Goal: Task Accomplishment & Management: Complete application form

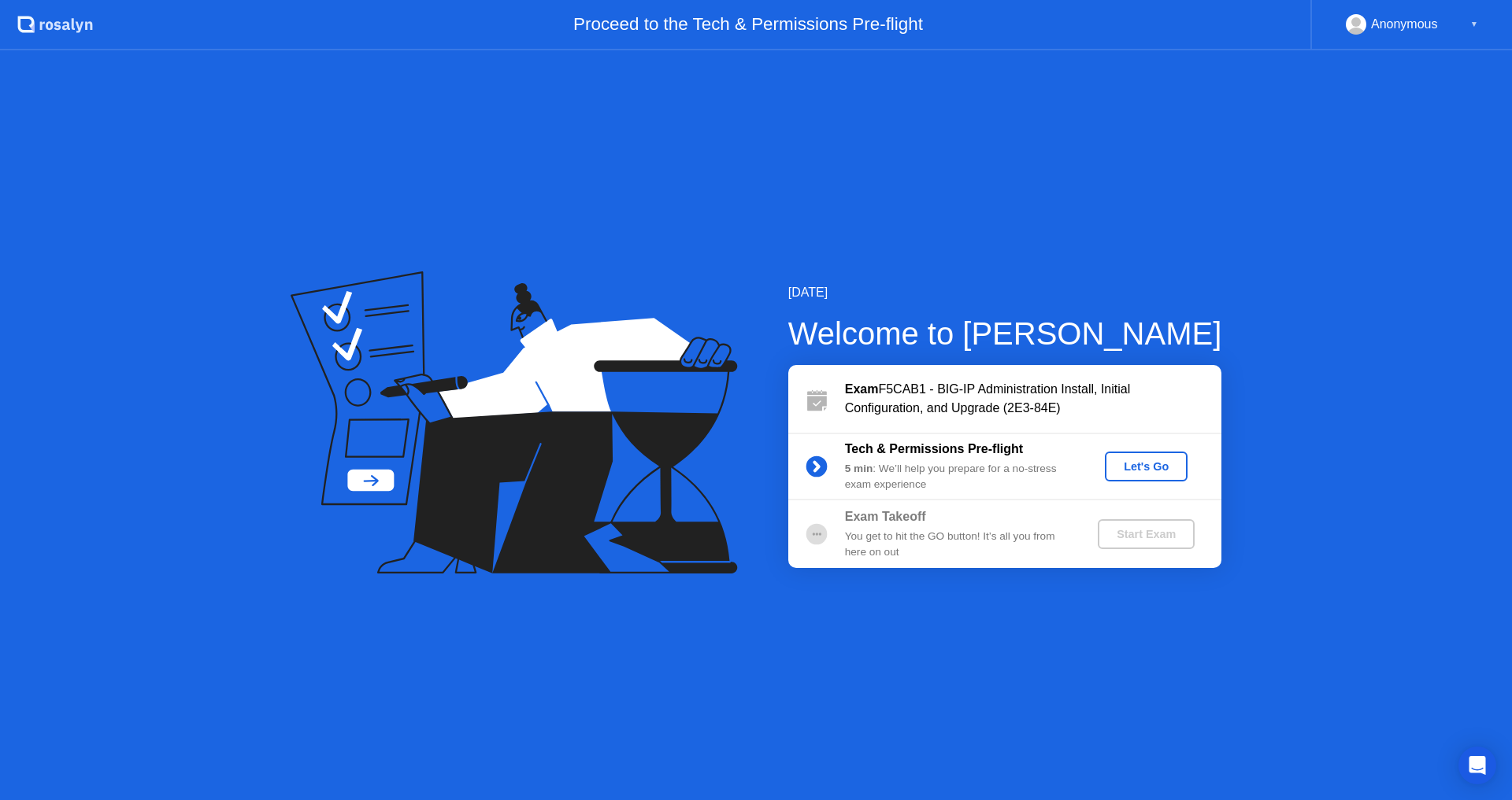
click at [1156, 466] on div "Let's Go" at bounding box center [1146, 466] width 70 height 13
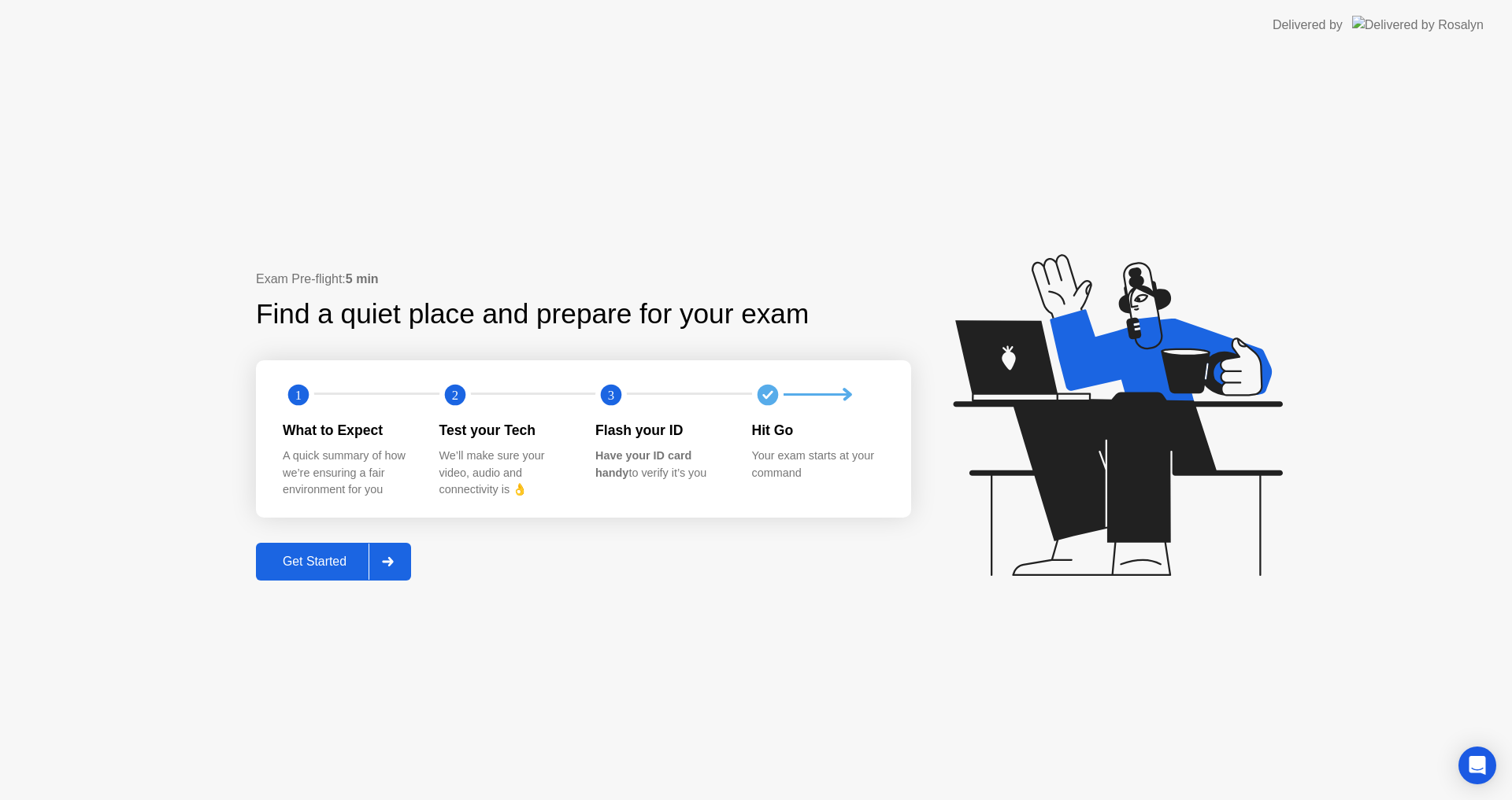
click at [323, 567] on div "Get Started" at bounding box center [315, 562] width 108 height 14
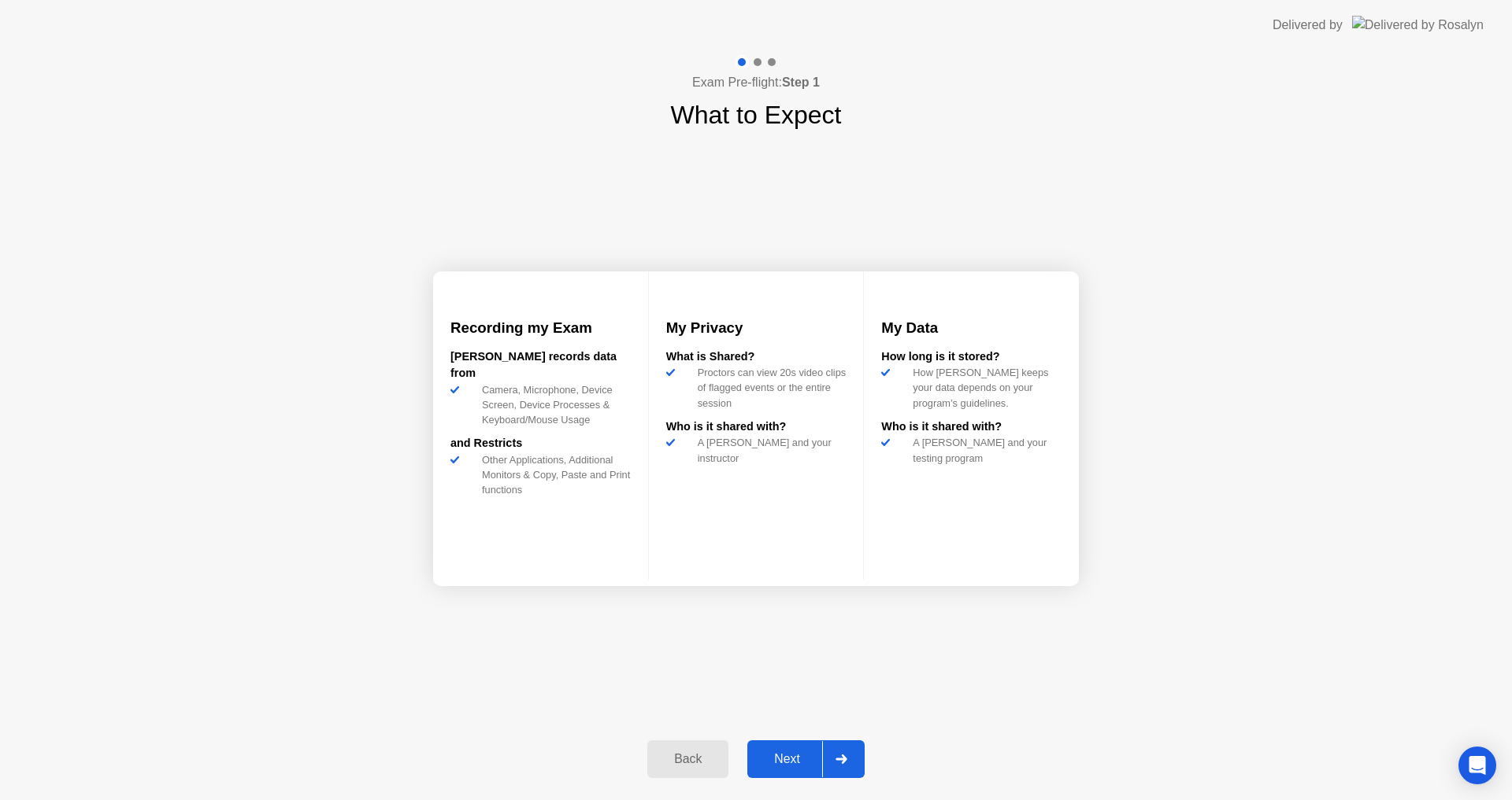
click at [786, 761] on div "Next" at bounding box center [787, 759] width 70 height 14
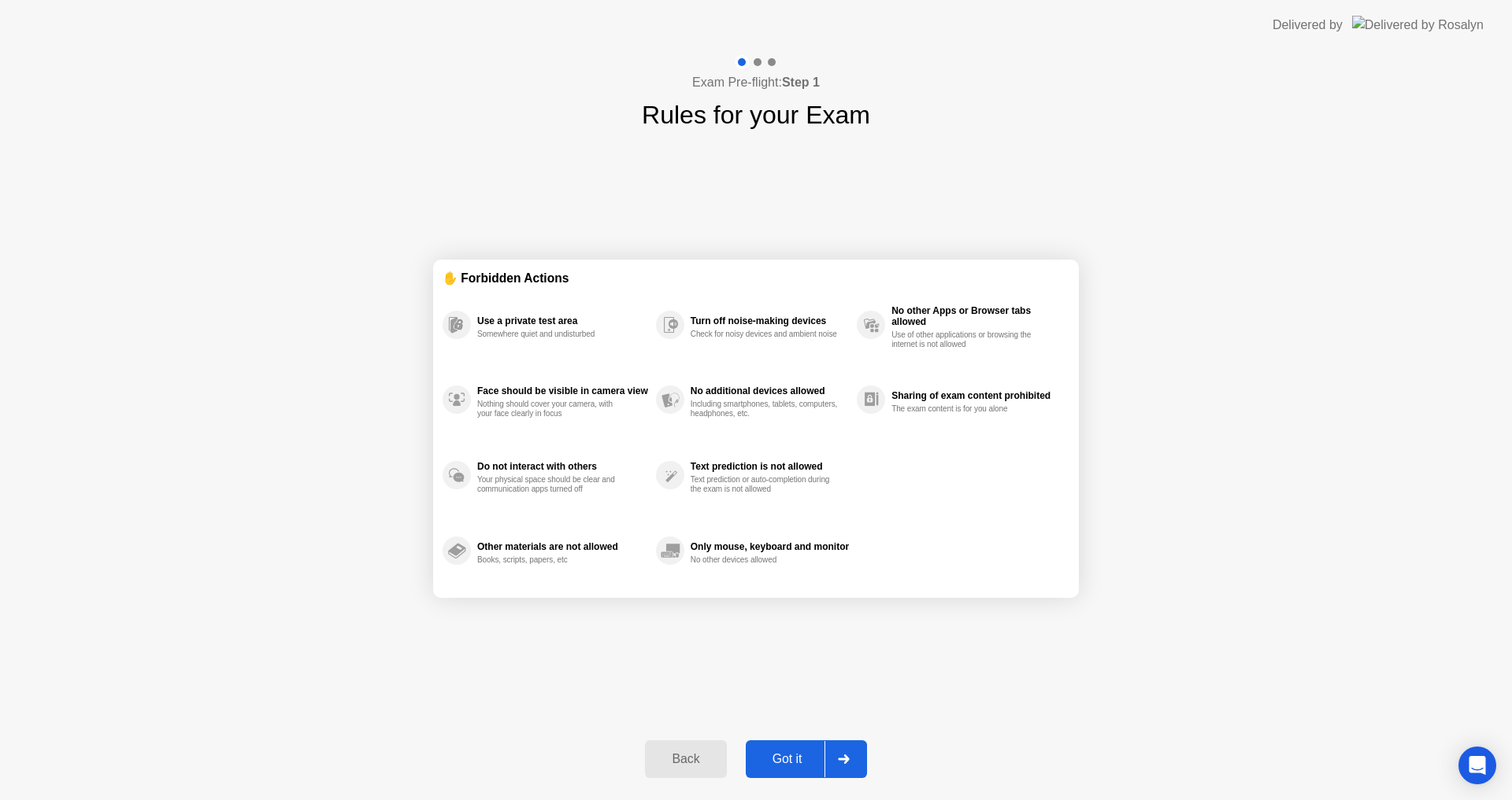
click at [796, 760] on div "Got it" at bounding box center [787, 759] width 74 height 14
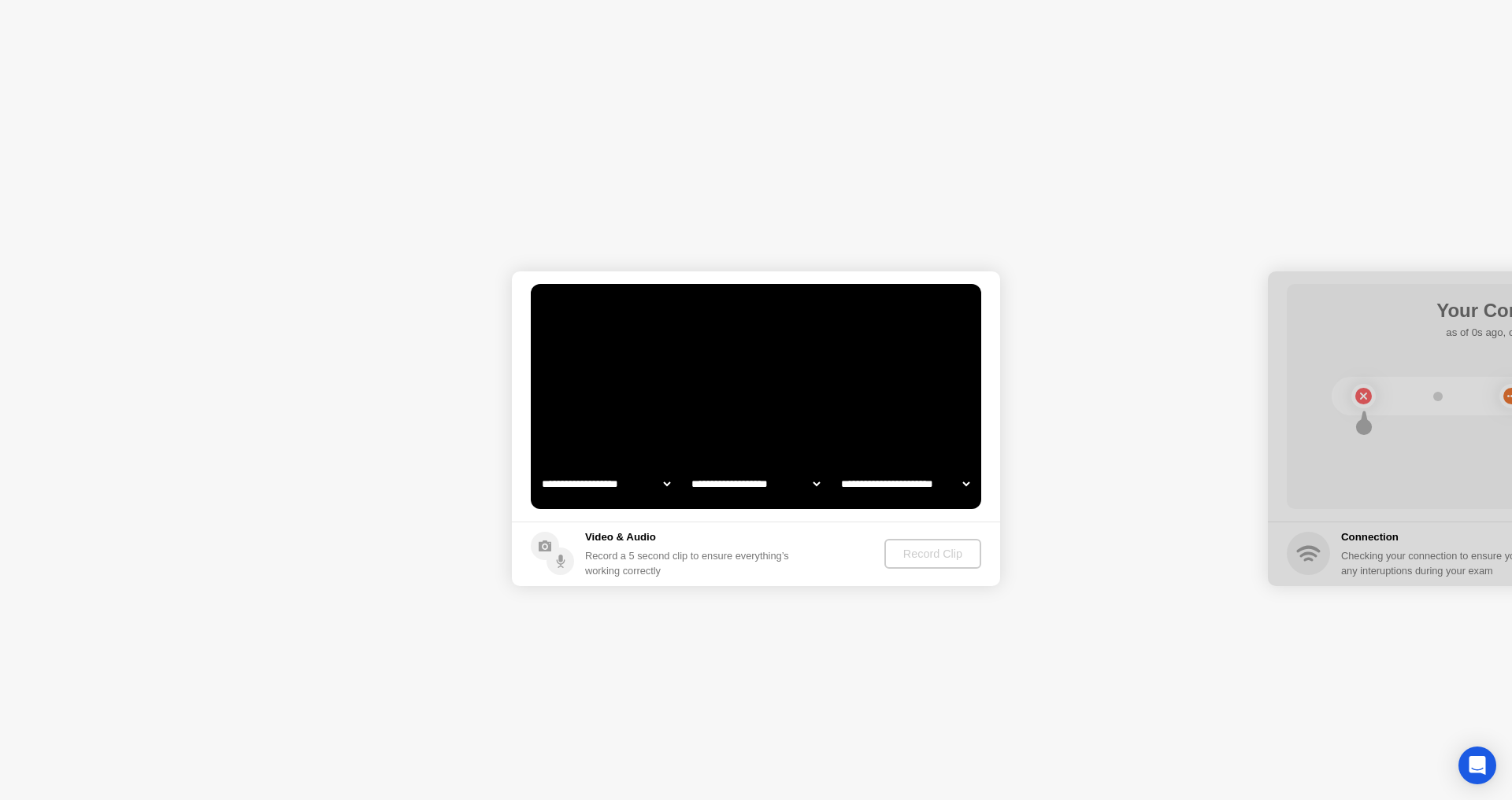
select select "**********"
select select "*******"
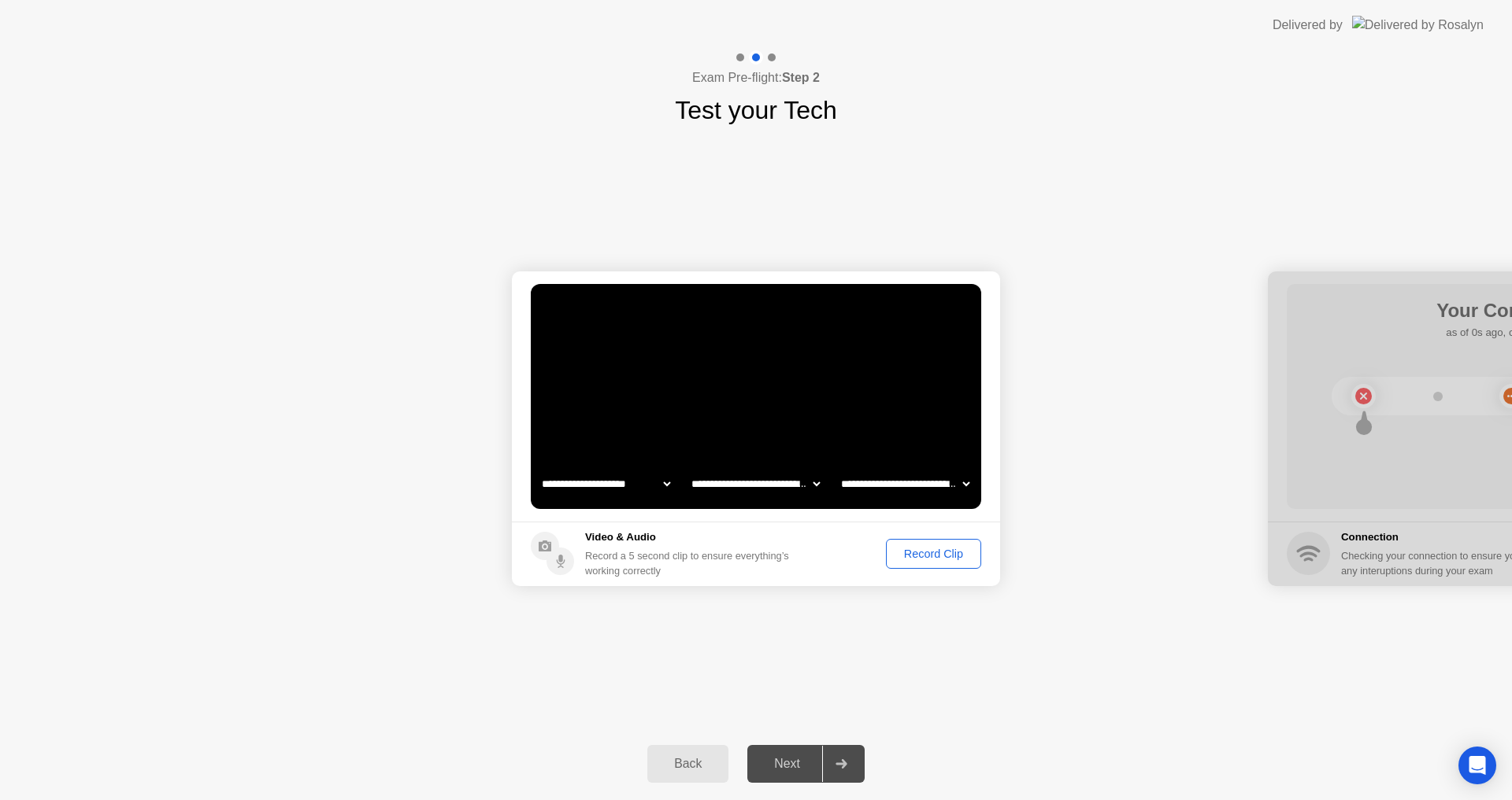
click at [796, 760] on div "Next" at bounding box center [787, 764] width 70 height 14
click at [945, 552] on div "Record Clip" at bounding box center [933, 553] width 84 height 13
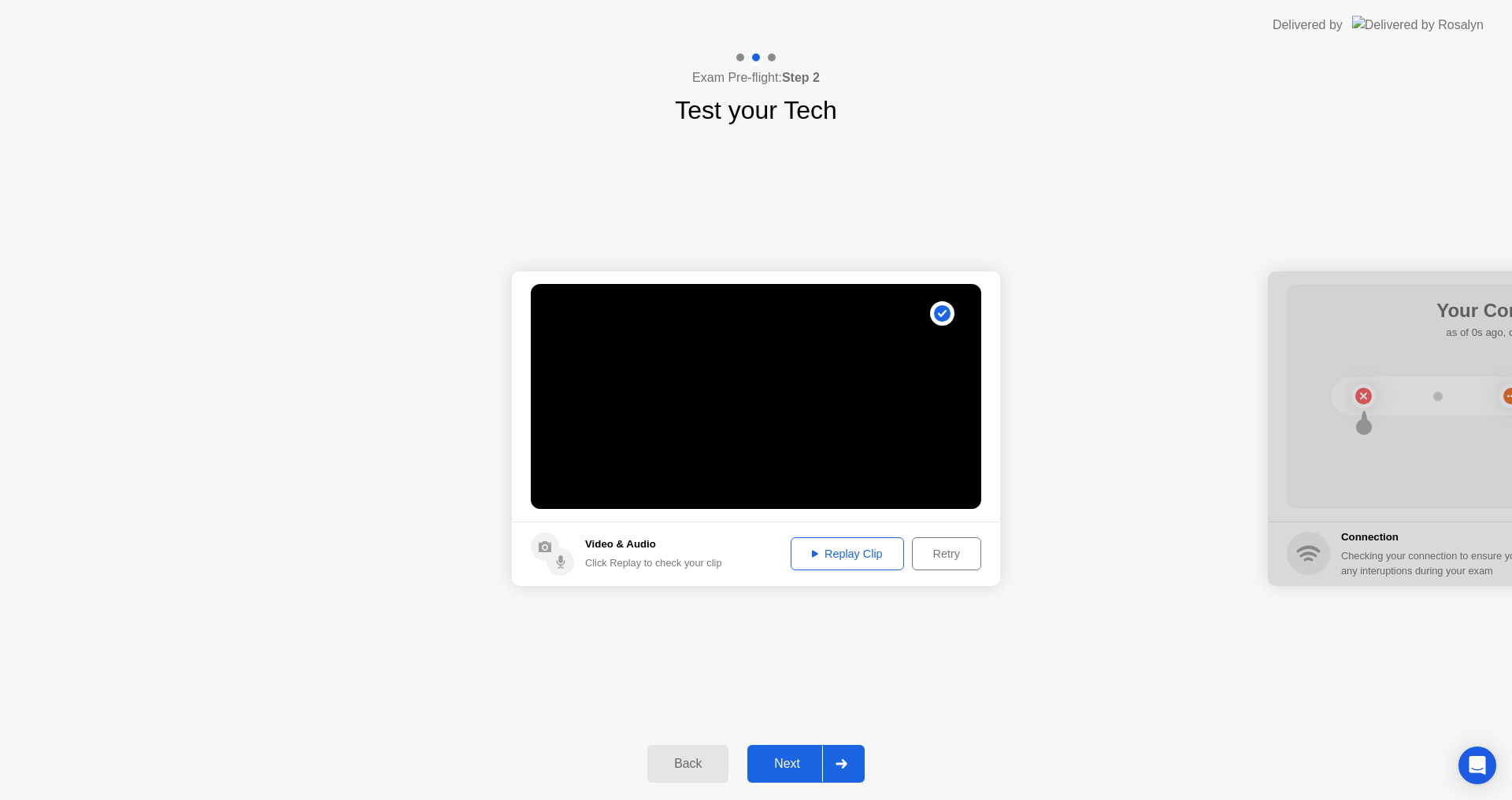
click at [838, 549] on div "Replay Clip" at bounding box center [847, 553] width 102 height 13
click at [789, 769] on div "Next" at bounding box center [787, 764] width 70 height 14
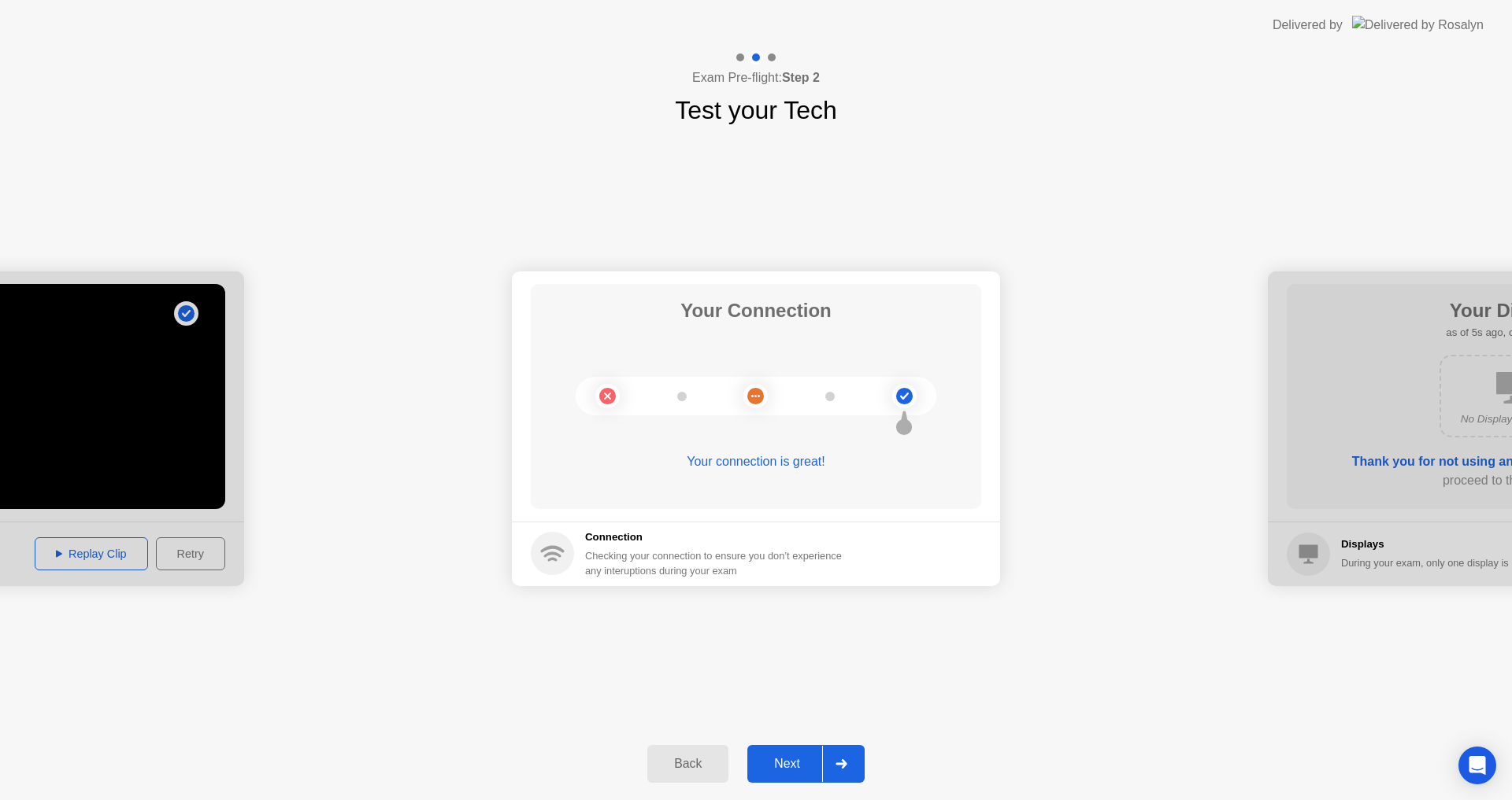
click at [789, 769] on div "Next" at bounding box center [787, 764] width 70 height 14
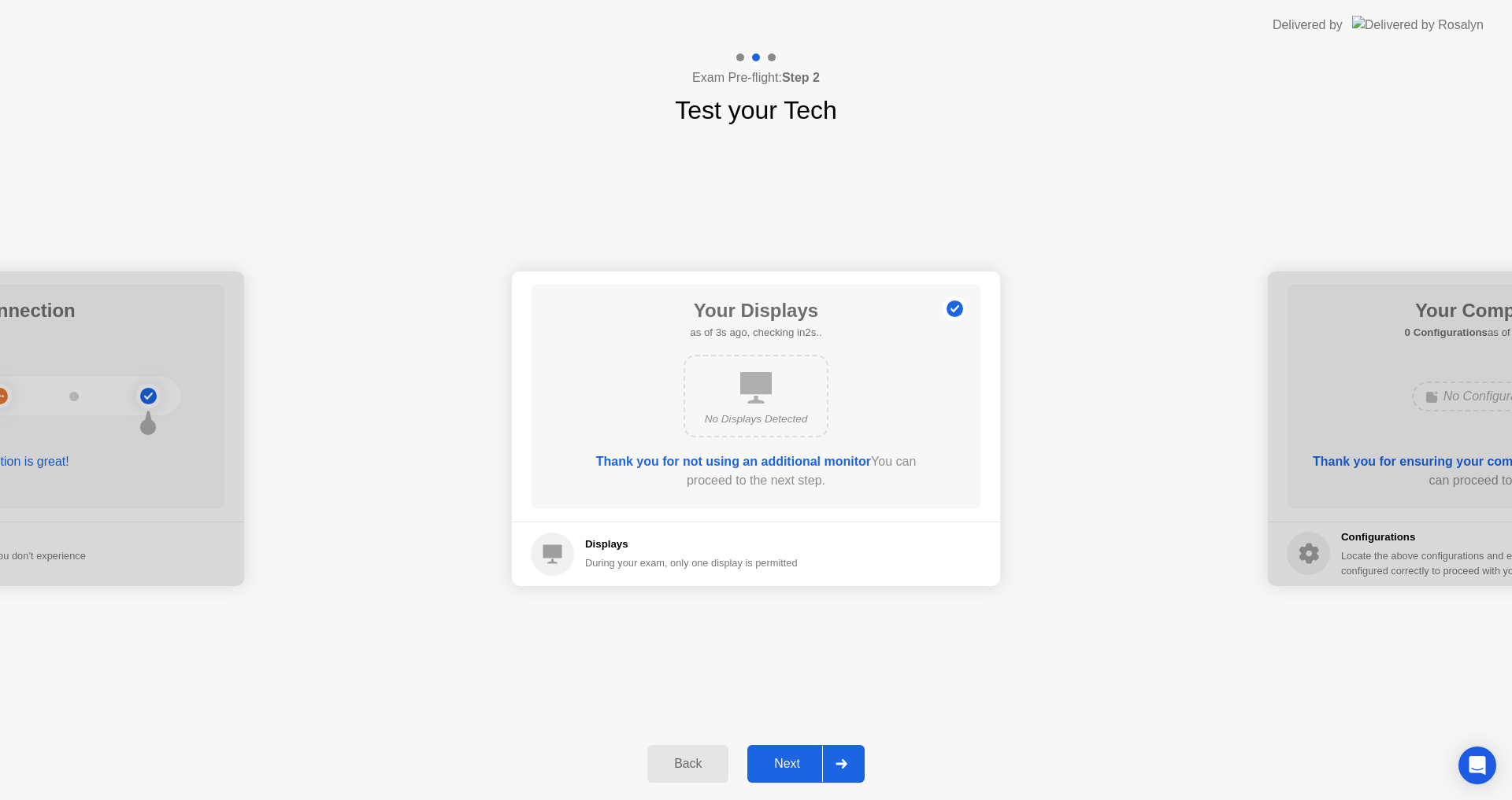
click at [779, 757] on div "Next" at bounding box center [787, 764] width 70 height 14
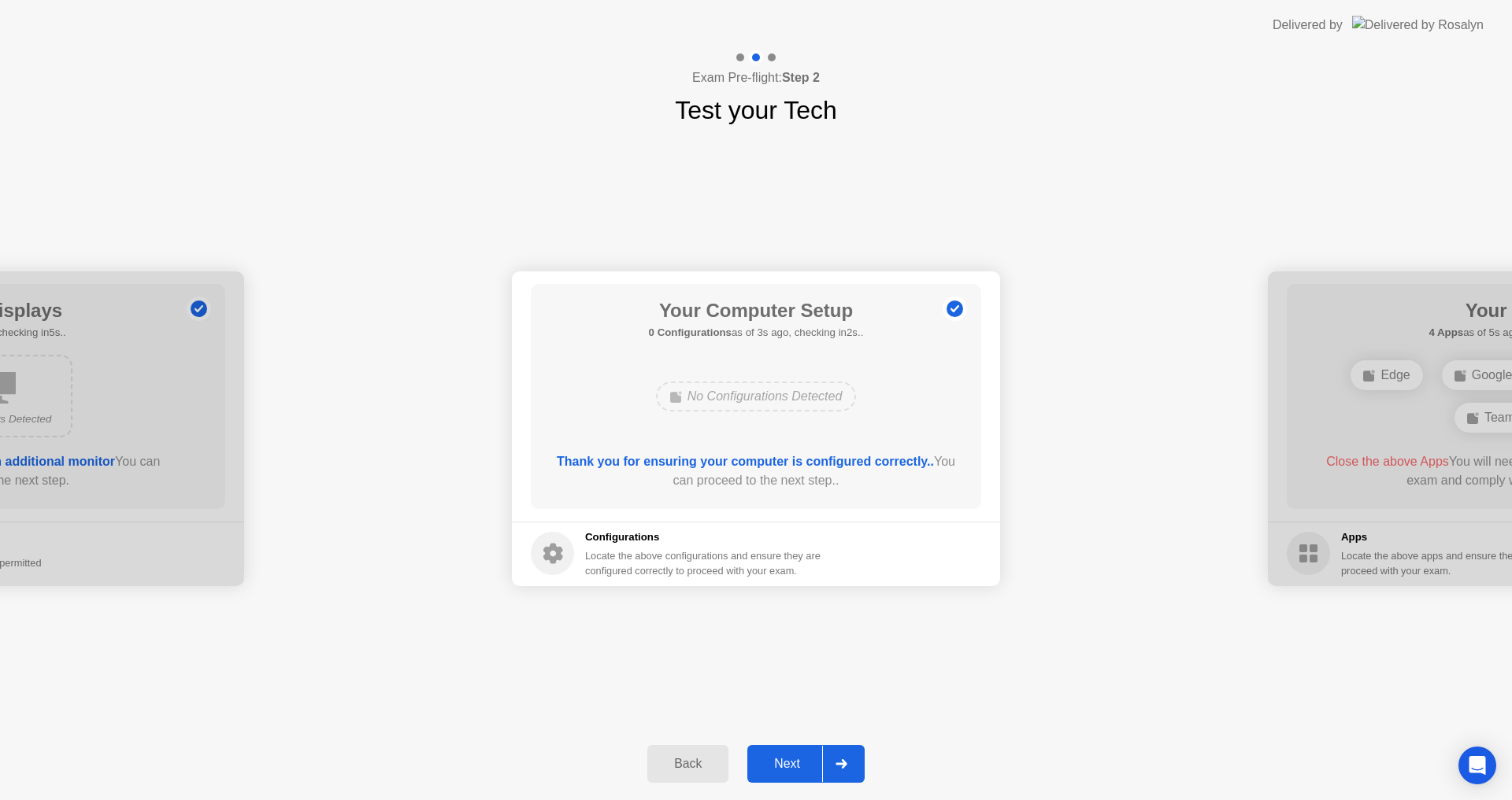
click at [778, 764] on div "Next" at bounding box center [787, 764] width 70 height 14
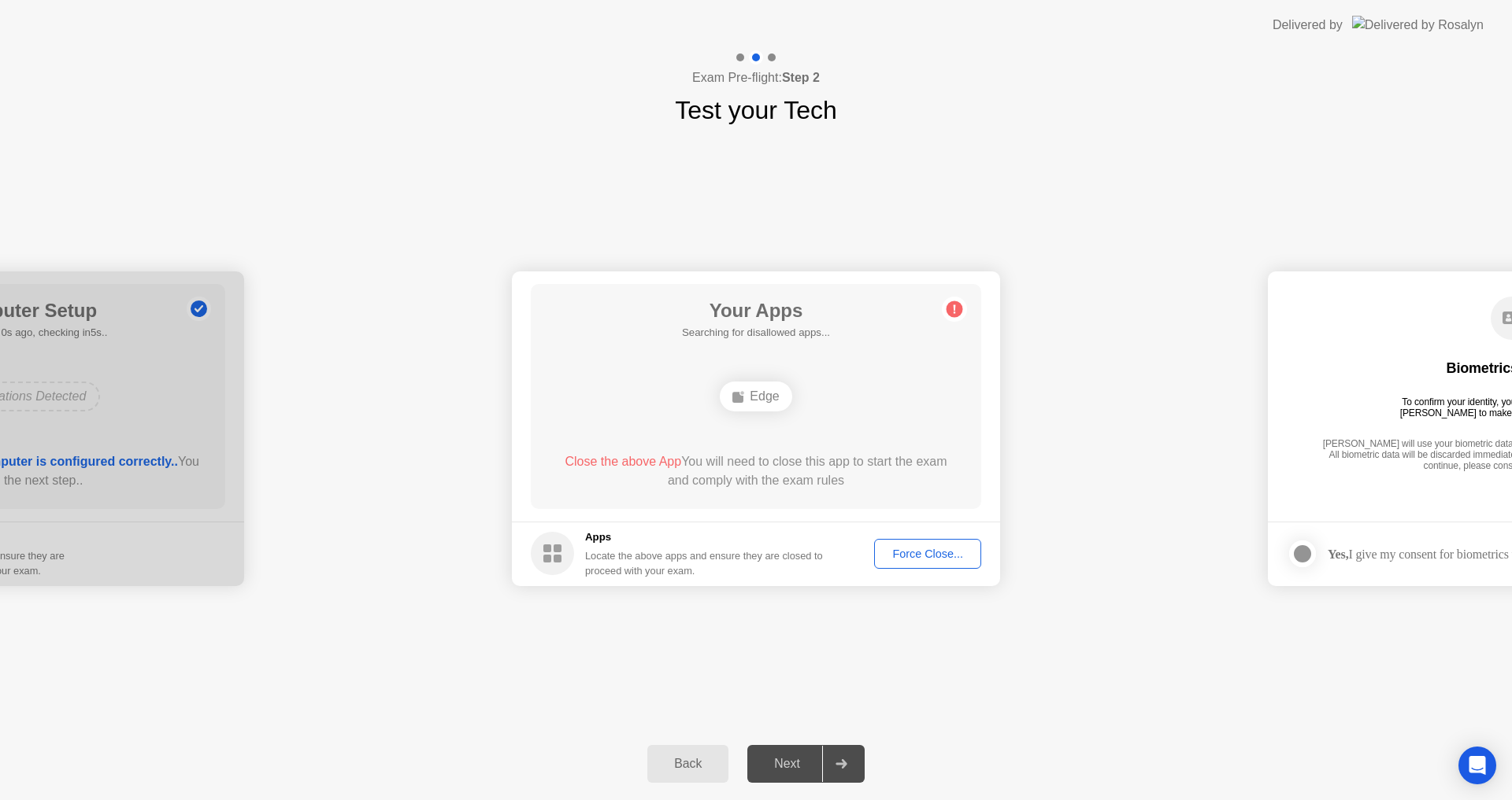
click at [764, 397] on div "Edge" at bounding box center [755, 397] width 71 height 30
click at [908, 559] on div "Force Close..." at bounding box center [927, 553] width 96 height 13
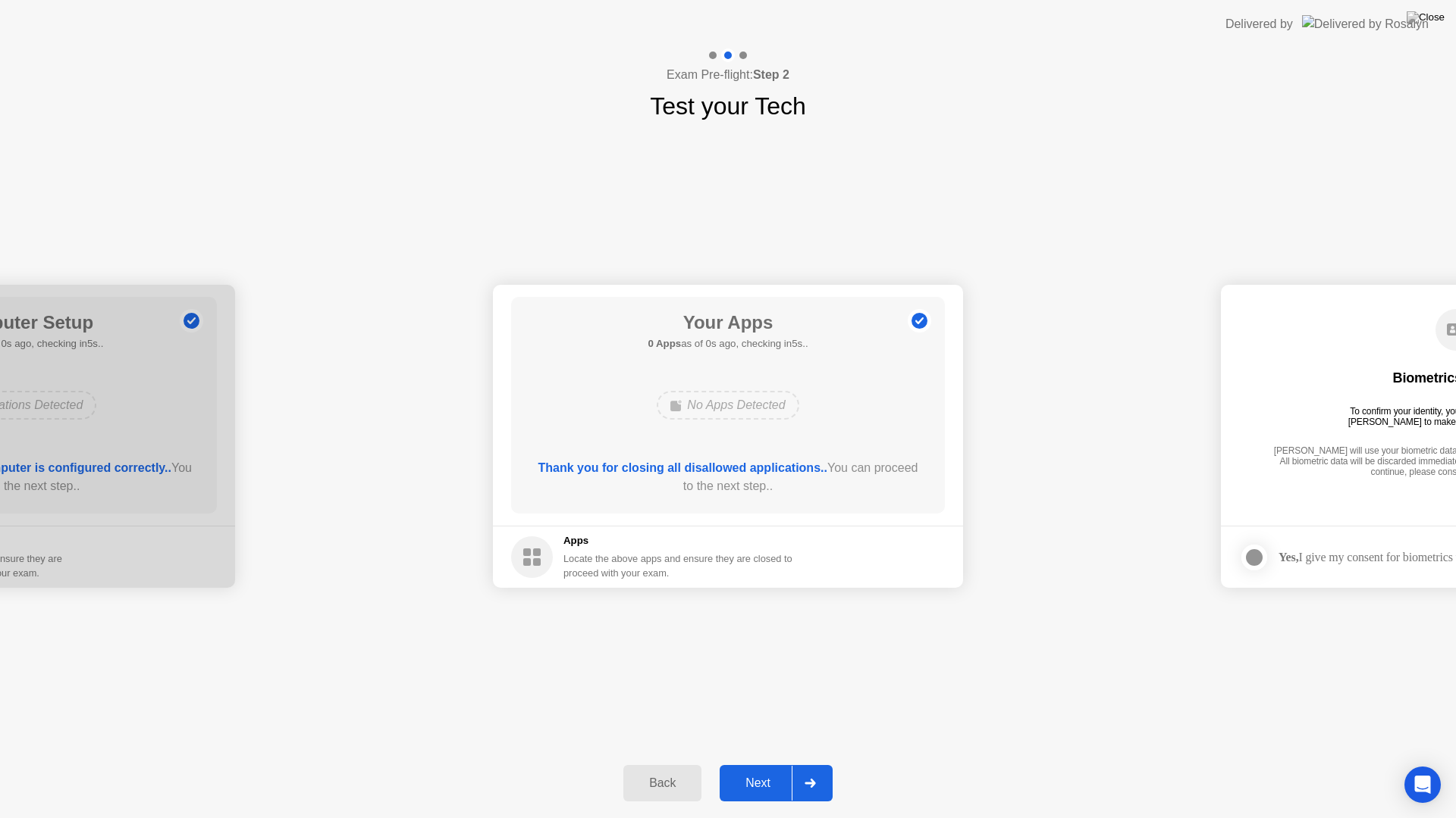
click at [758, 770] on div "Next" at bounding box center [758, 783] width 68 height 14
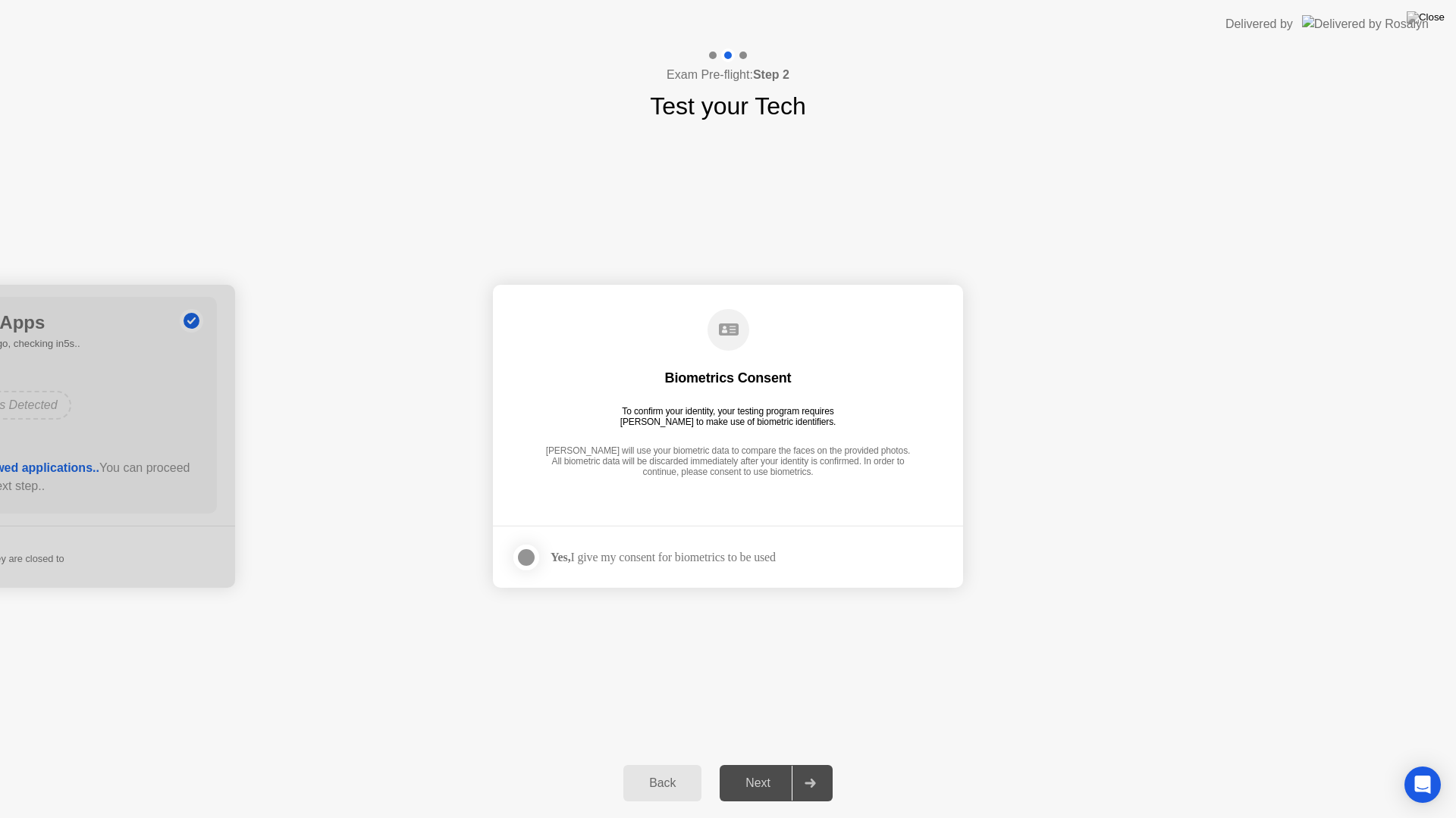
click at [524, 563] on div at bounding box center [526, 557] width 19 height 19
click at [764, 770] on div "Next" at bounding box center [758, 783] width 68 height 14
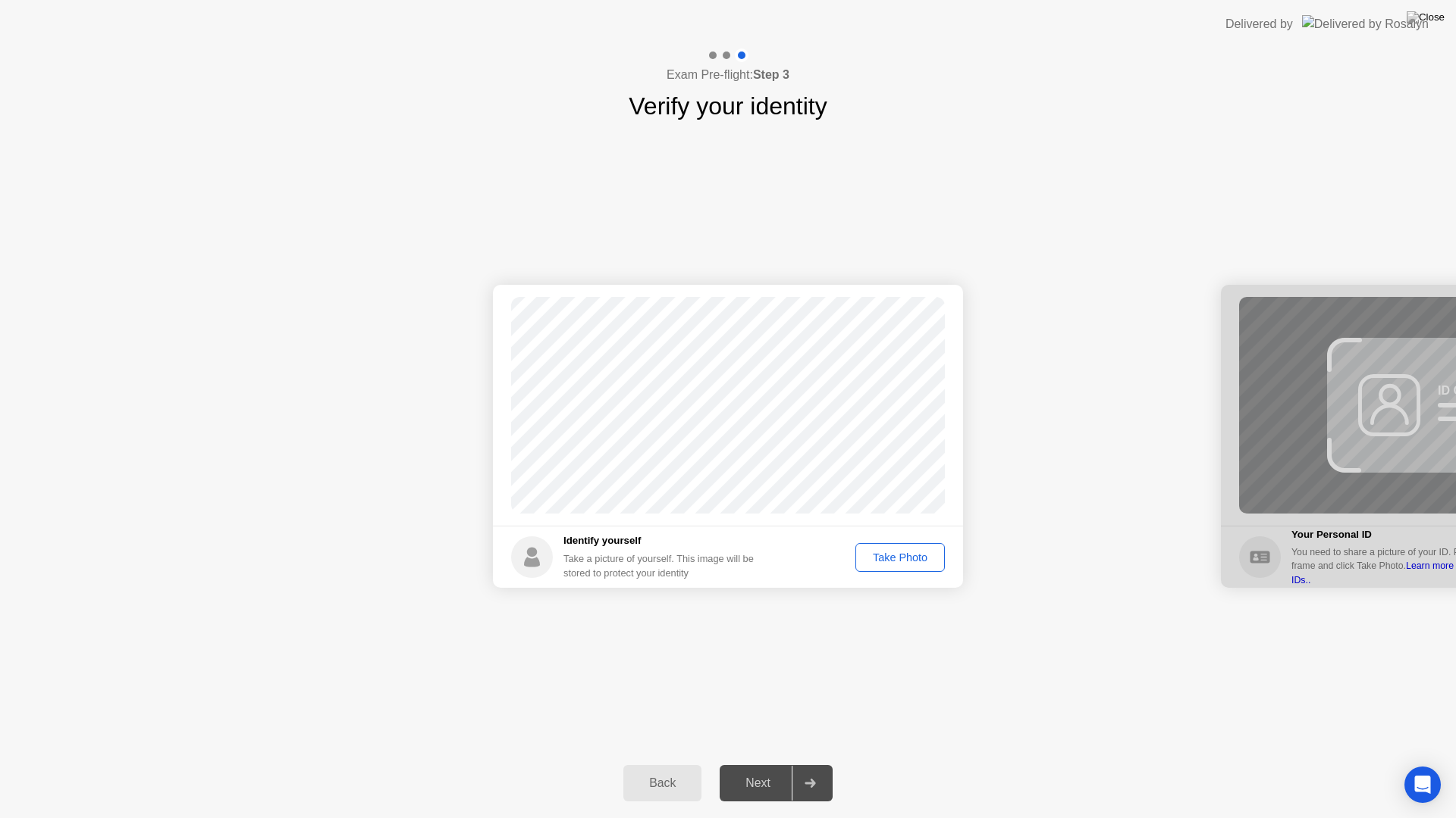
click at [897, 567] on button "Take Photo" at bounding box center [900, 558] width 90 height 29
click at [811, 770] on div at bounding box center [810, 783] width 36 height 35
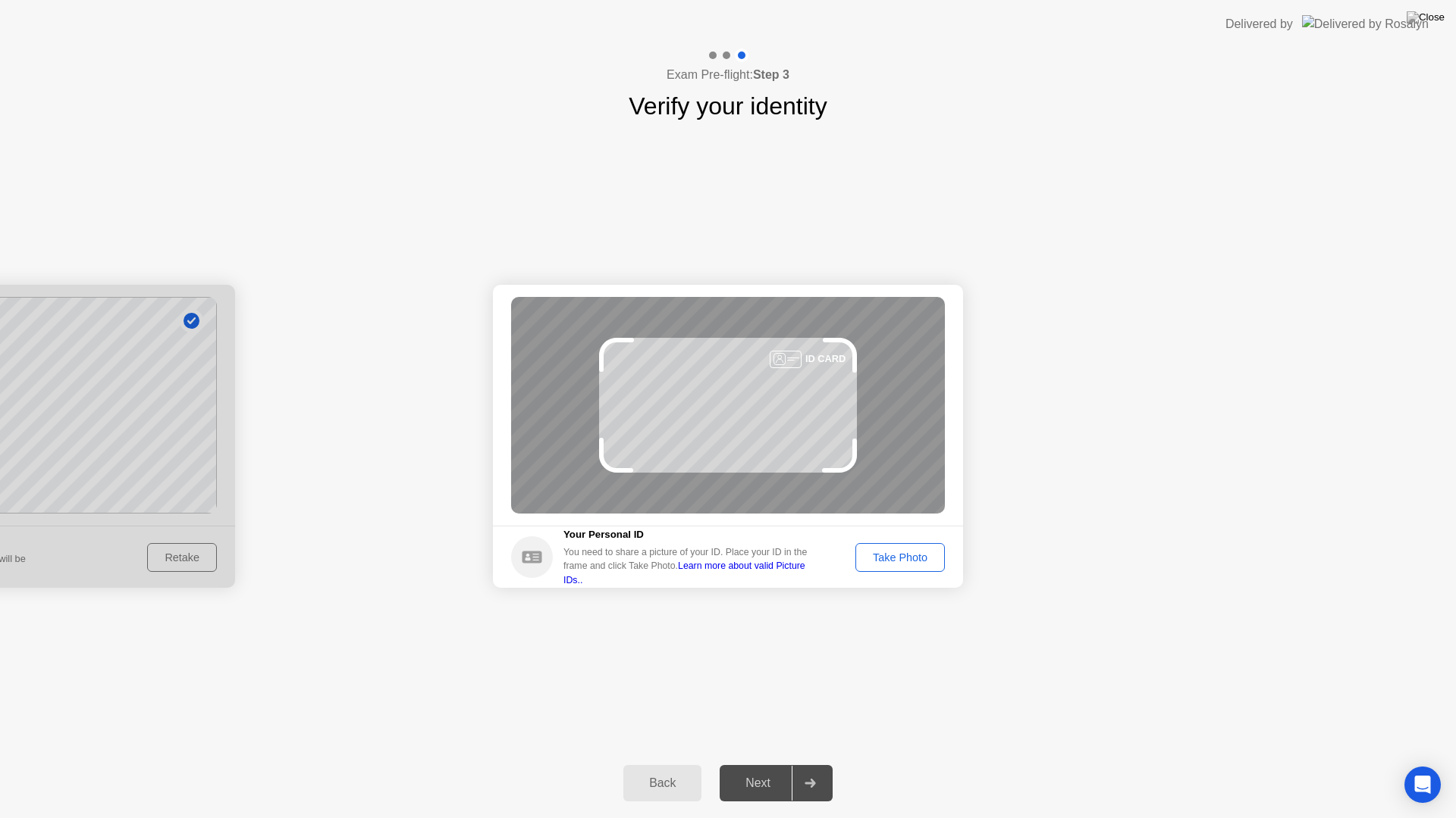
click at [811, 770] on div at bounding box center [810, 783] width 36 height 35
click at [922, 552] on div "Take Photo" at bounding box center [900, 557] width 79 height 12
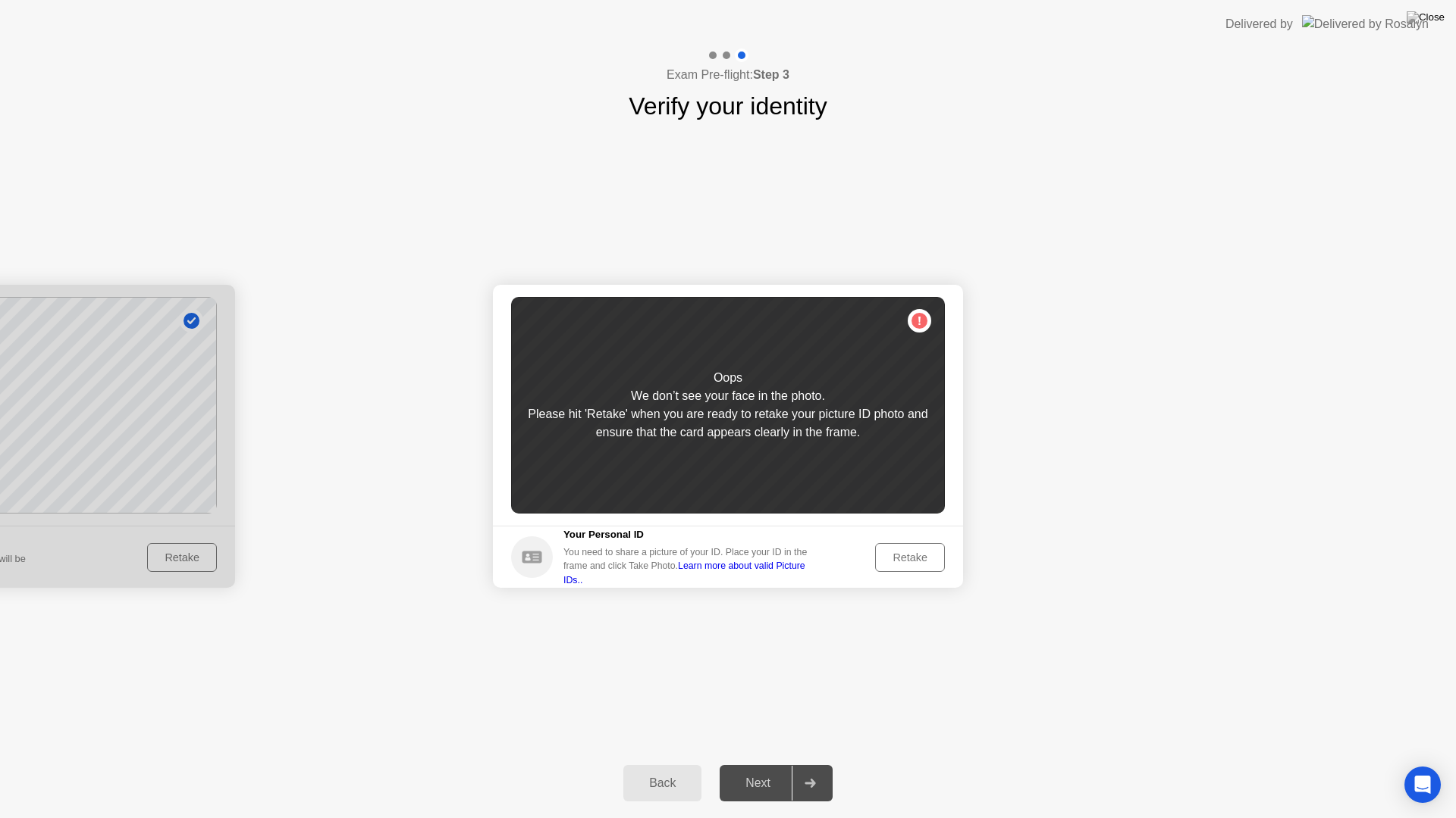
click at [166, 551] on div at bounding box center [0, 436] width 470 height 303
drag, startPoint x: 670, startPoint y: 791, endPoint x: 812, endPoint y: 602, distance: 236.4
click at [812, 602] on div "Exam Pre-flight: Step 3 Verify your identity Success Photo is correctly taken I…" at bounding box center [728, 433] width 1456 height 770
click at [911, 571] on button "Retake" at bounding box center [910, 558] width 69 height 29
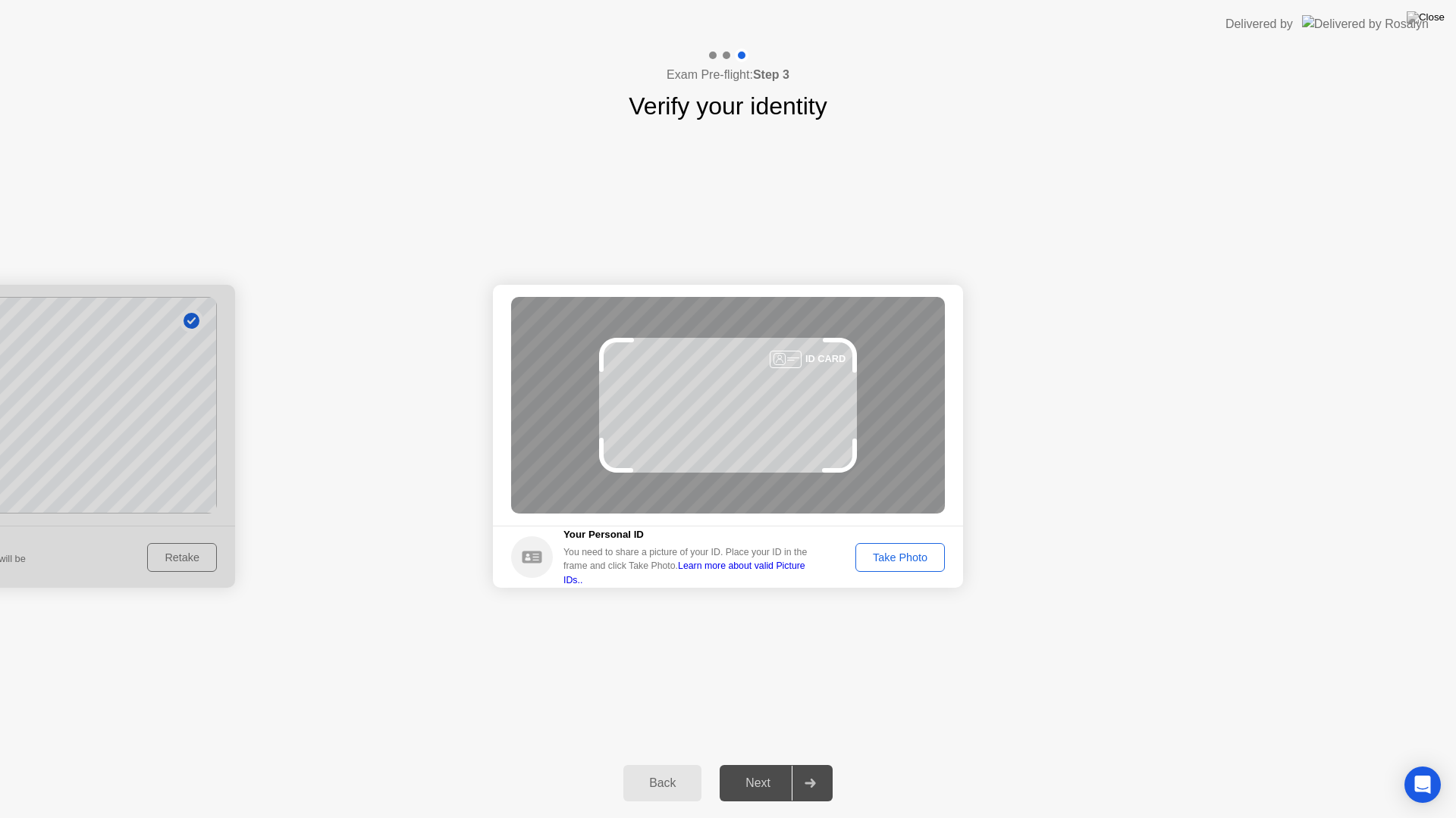
click at [911, 568] on button "Take Photo" at bounding box center [900, 558] width 90 height 29
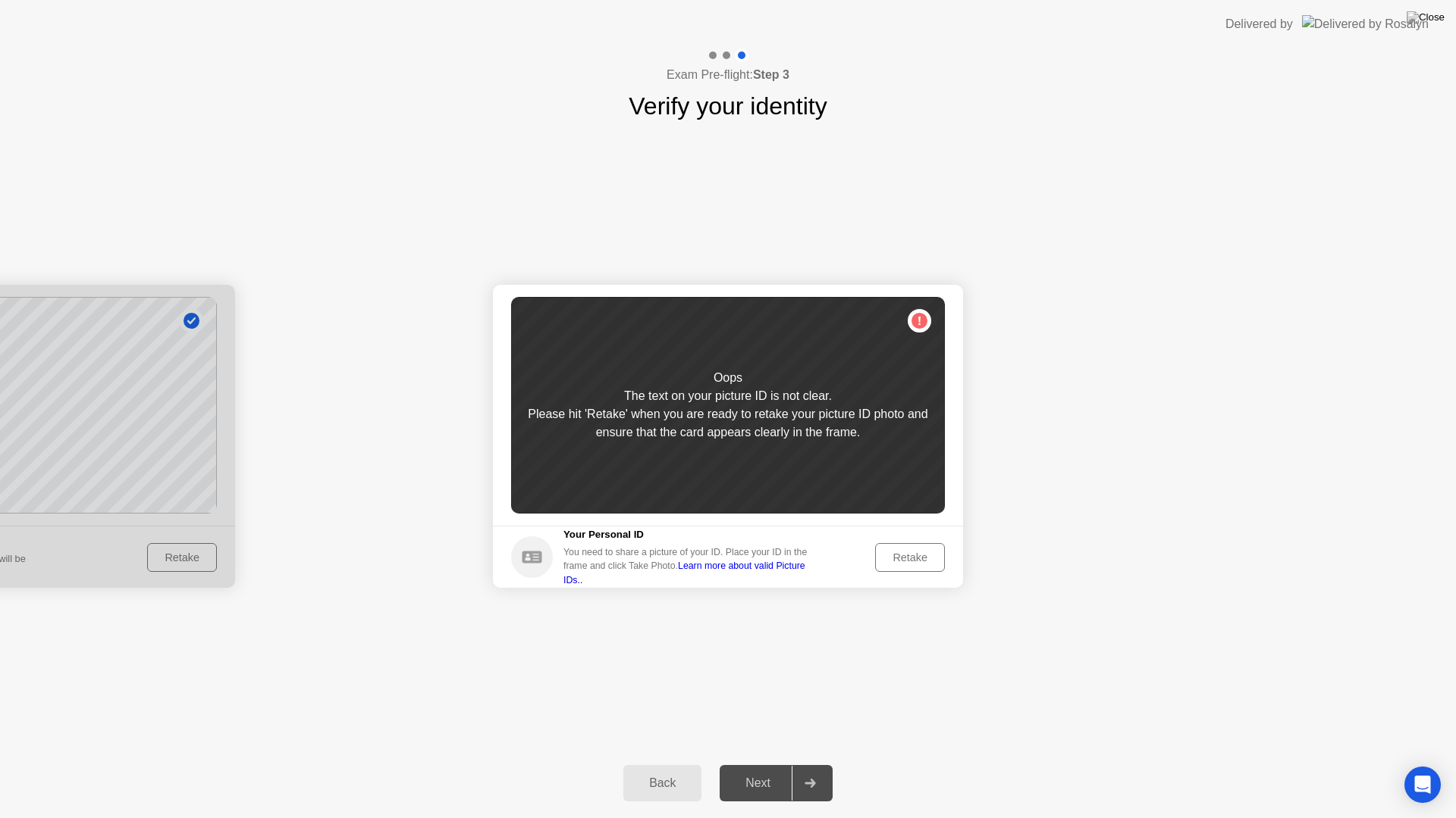
click at [667, 770] on div "Back" at bounding box center [662, 783] width 69 height 14
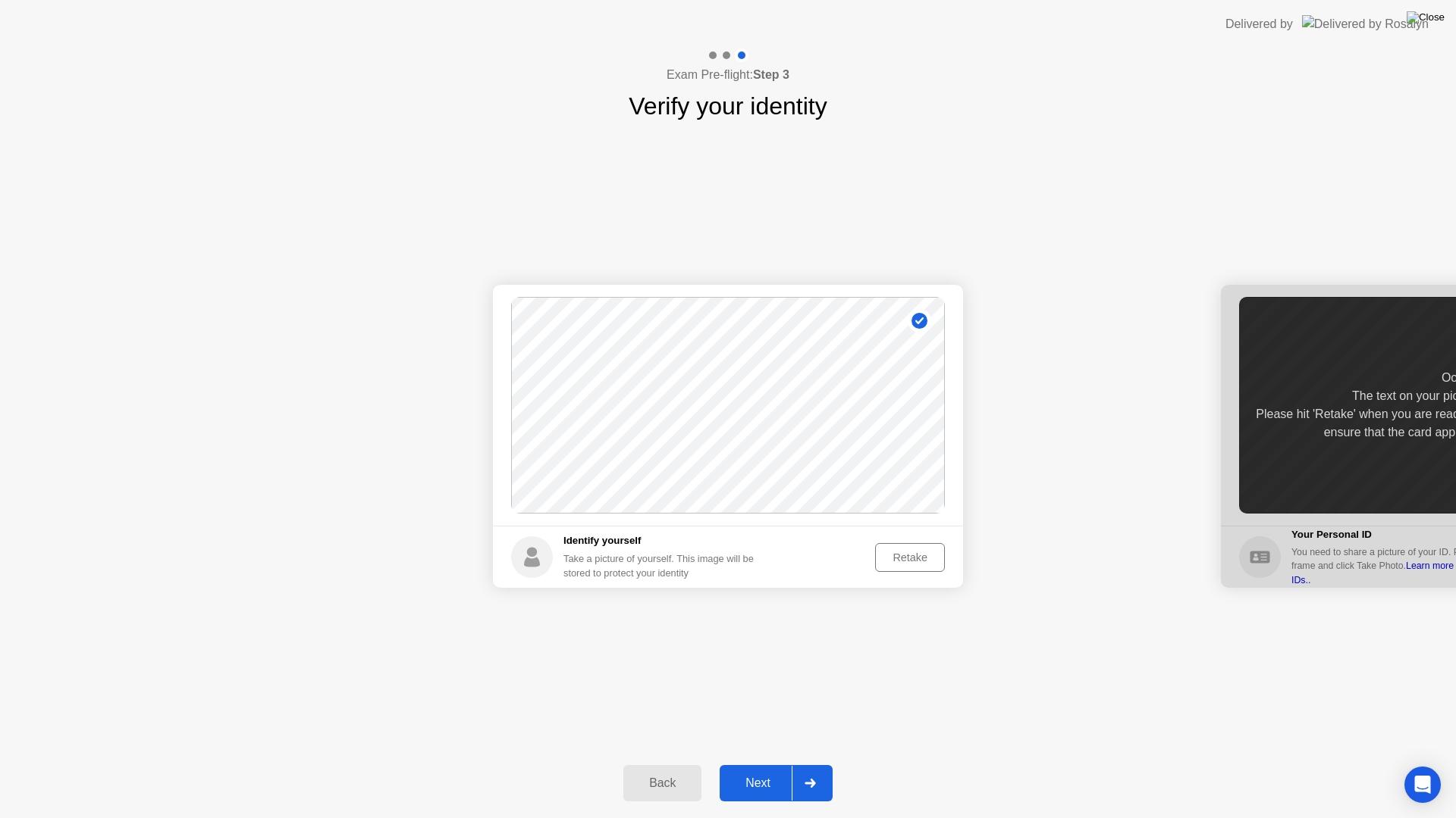
click at [1434, 19] on img at bounding box center [1425, 17] width 38 height 12
